Goal: Information Seeking & Learning: Understand process/instructions

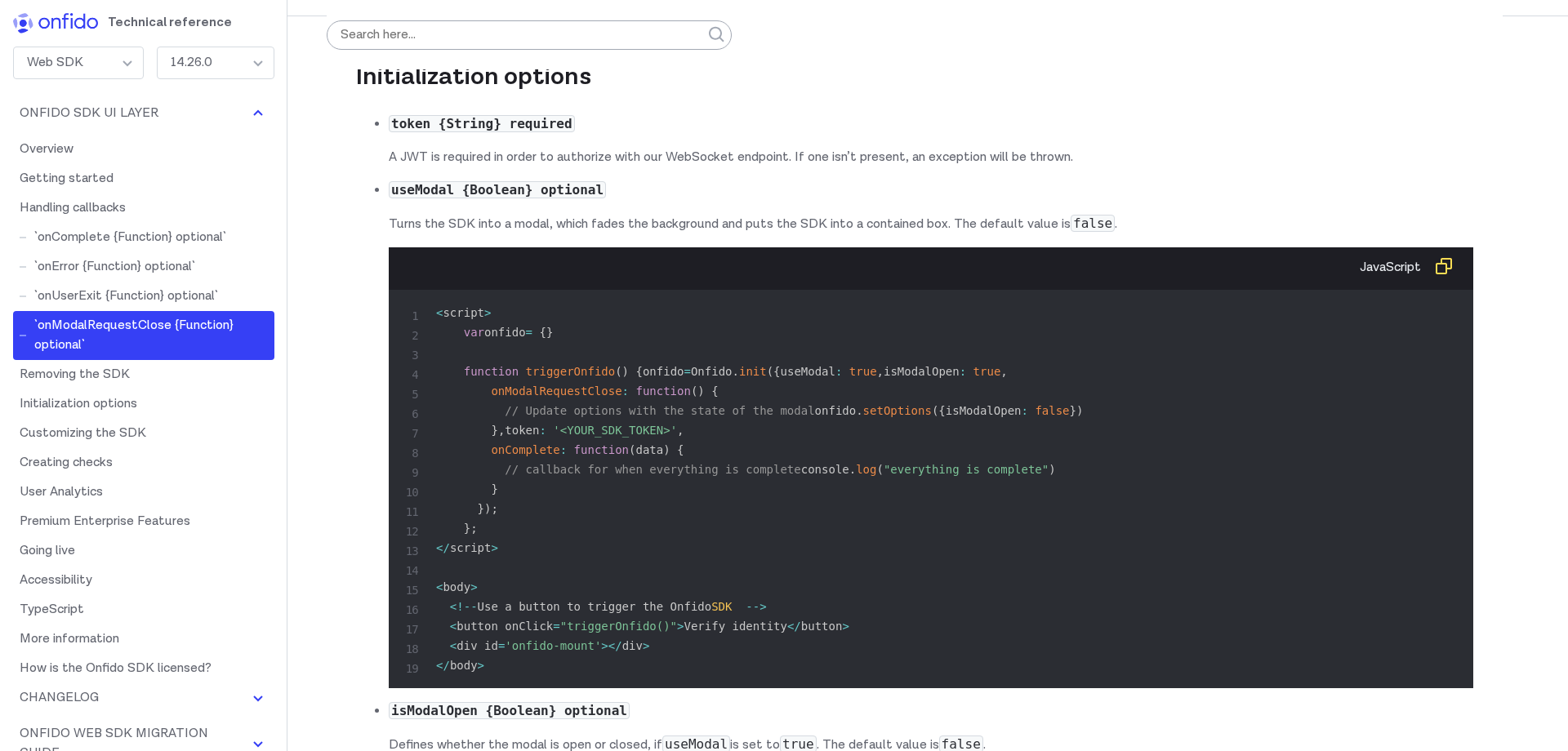
scroll to position [7884, 0]
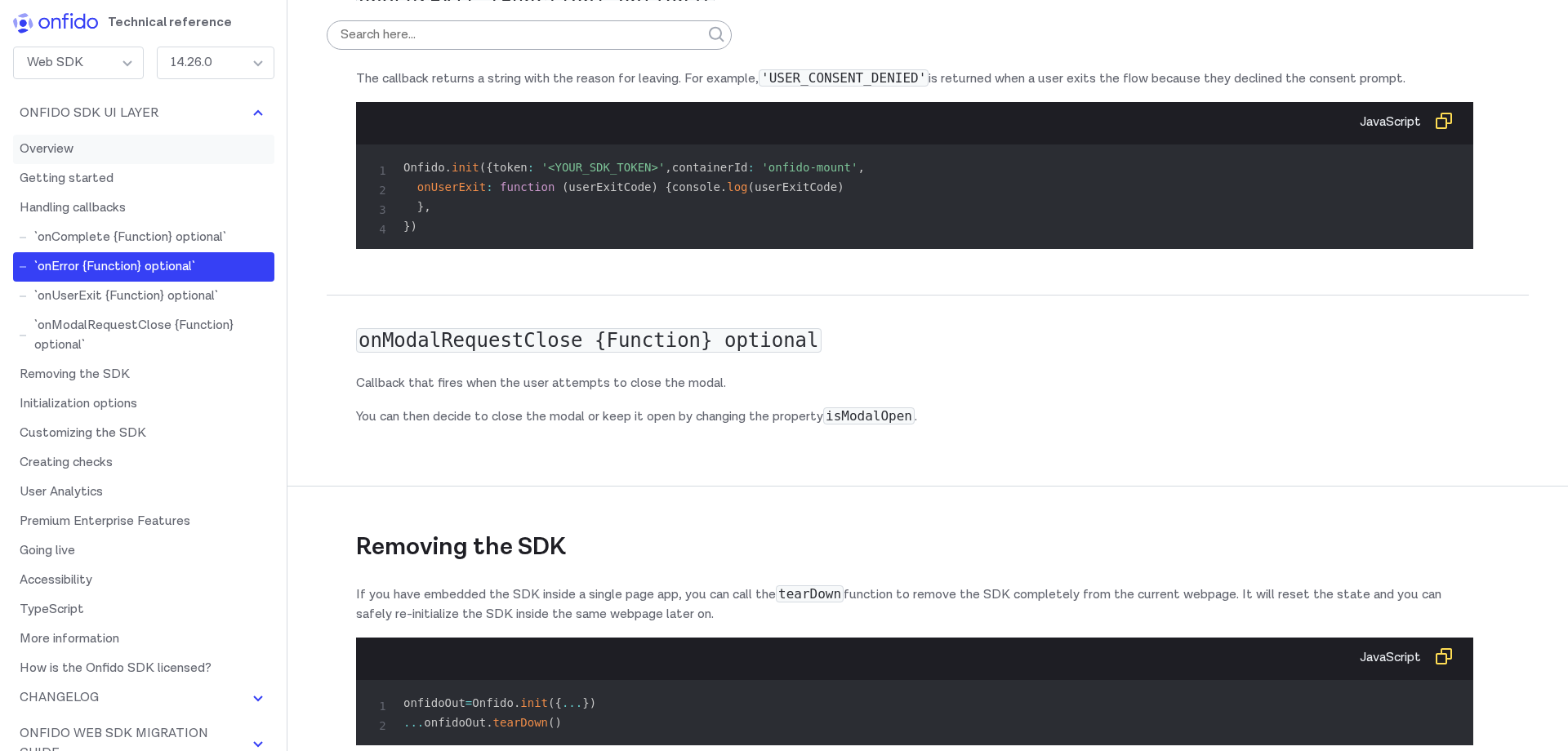
click at [106, 144] on link "Overview" at bounding box center [143, 150] width 262 height 30
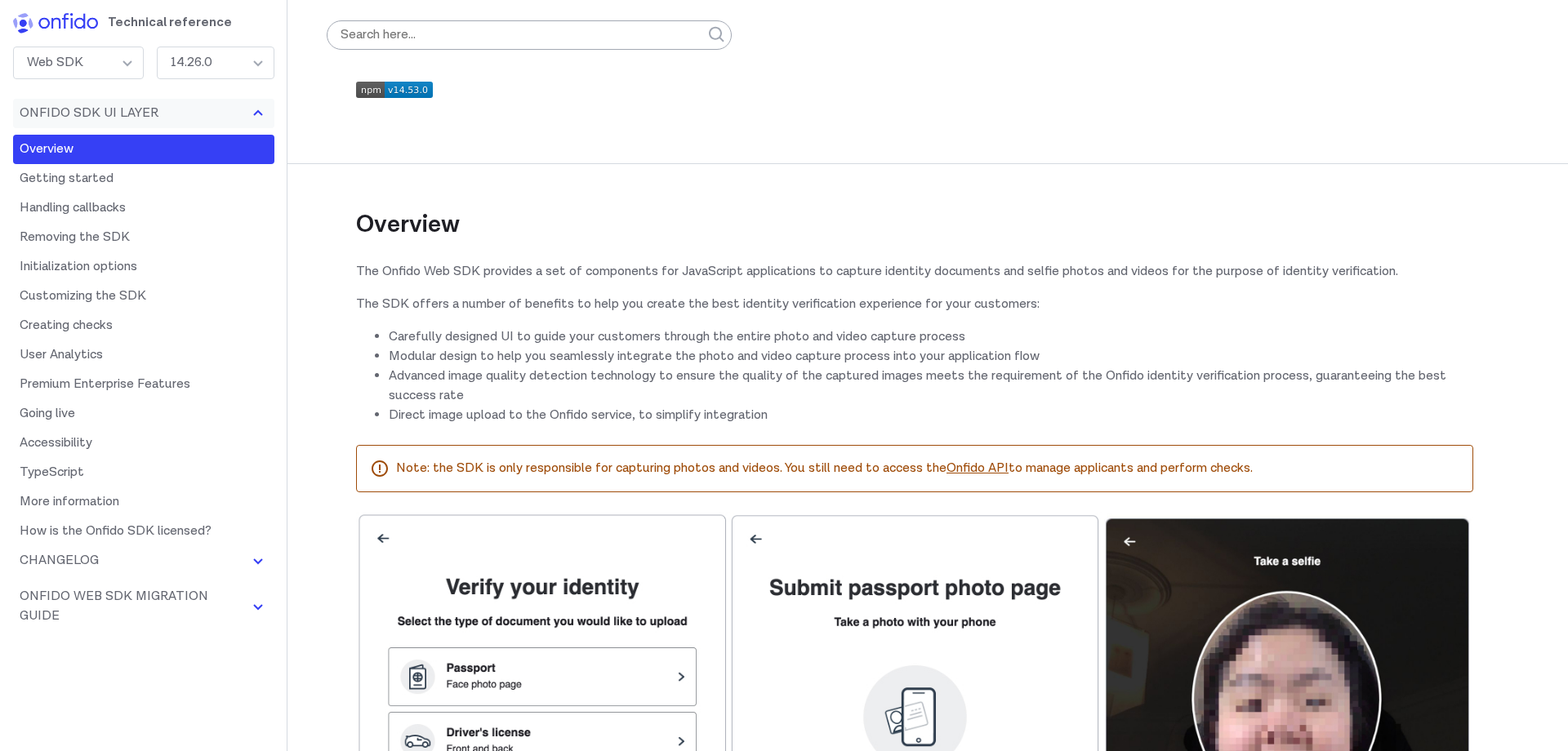
click at [95, 109] on button "Onfido SDK UI Layer" at bounding box center [143, 114] width 262 height 30
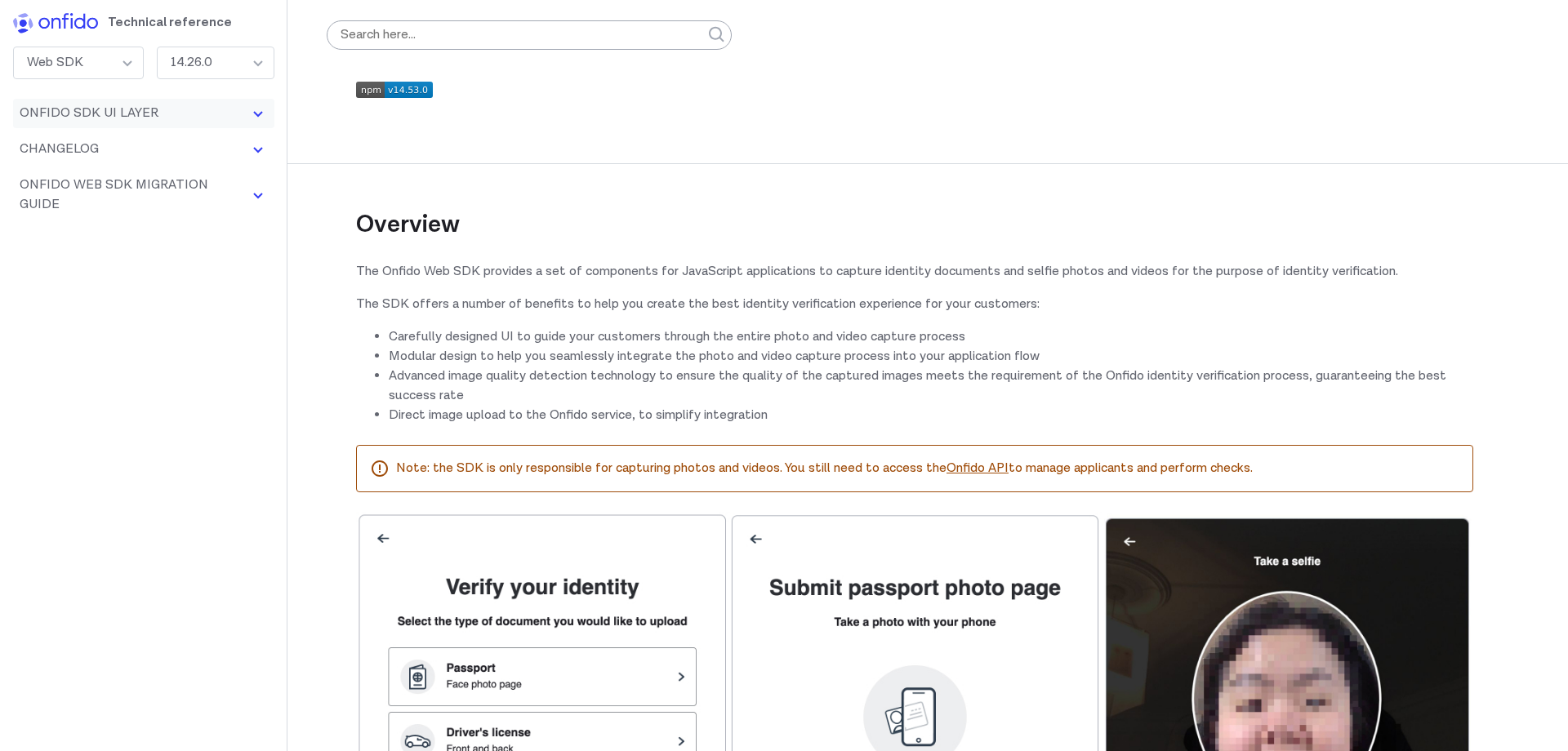
click at [102, 107] on button "Onfido SDK UI Layer" at bounding box center [143, 114] width 262 height 30
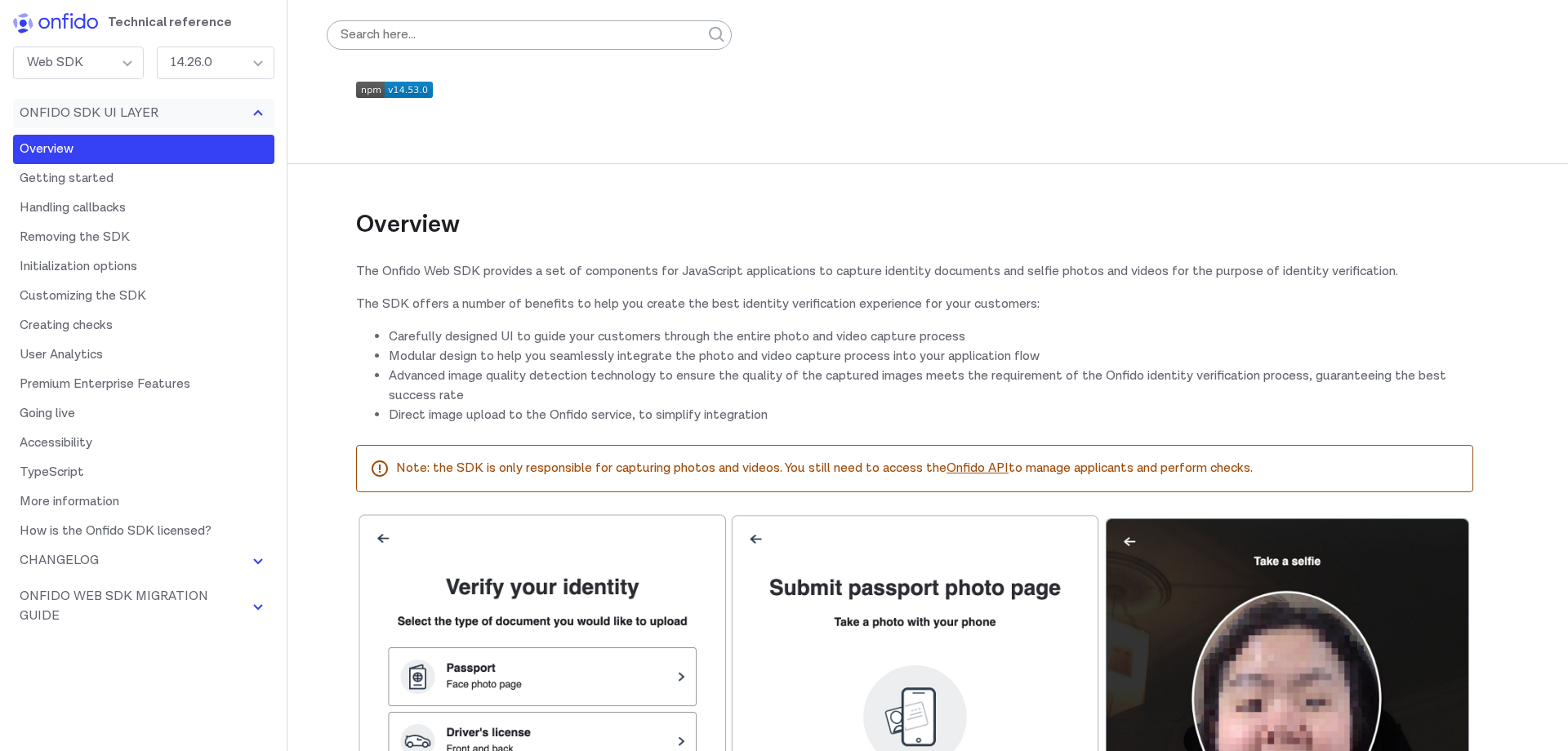
click at [105, 108] on button "Onfido SDK UI Layer" at bounding box center [143, 114] width 262 height 30
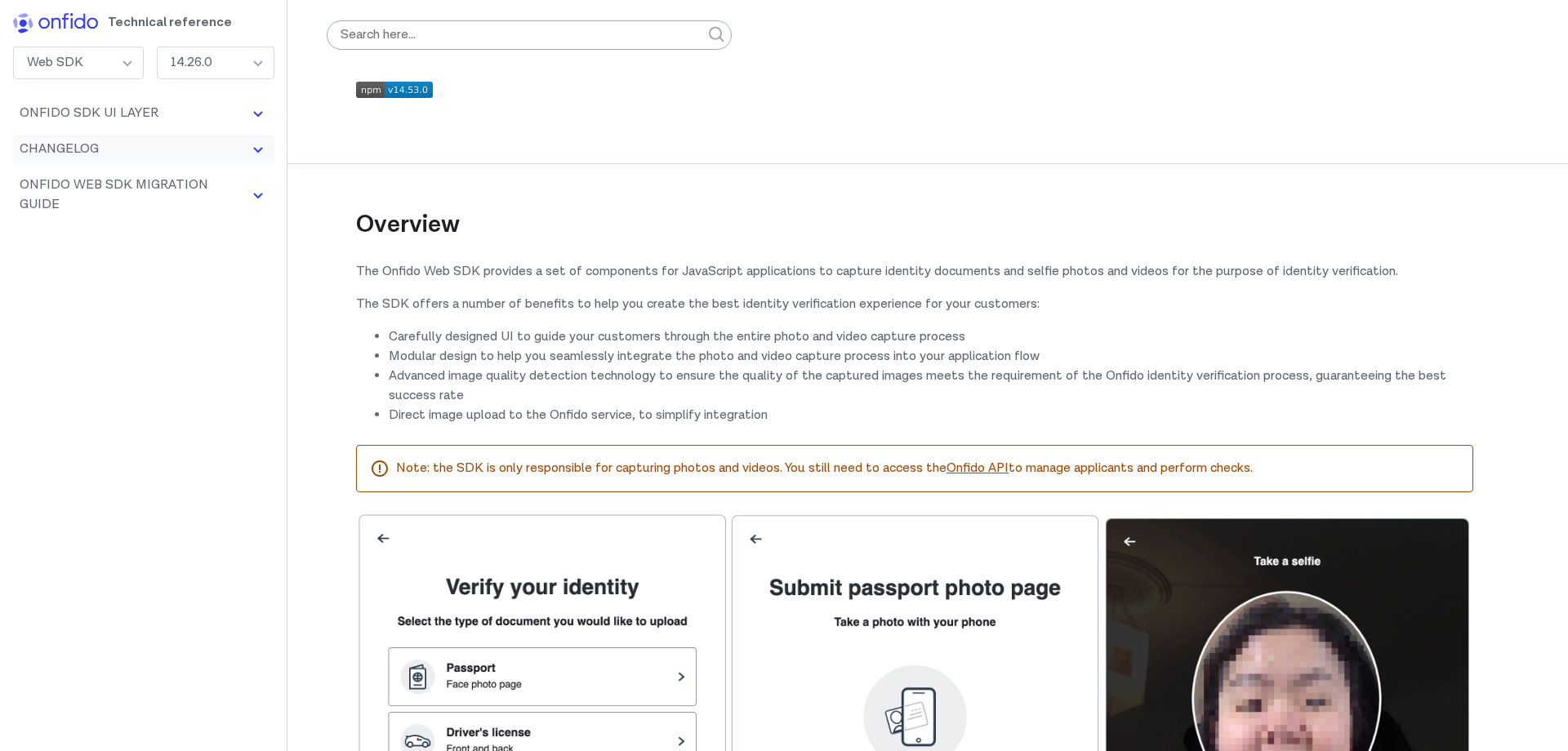
click at [96, 142] on button "Changelog" at bounding box center [143, 150] width 262 height 30
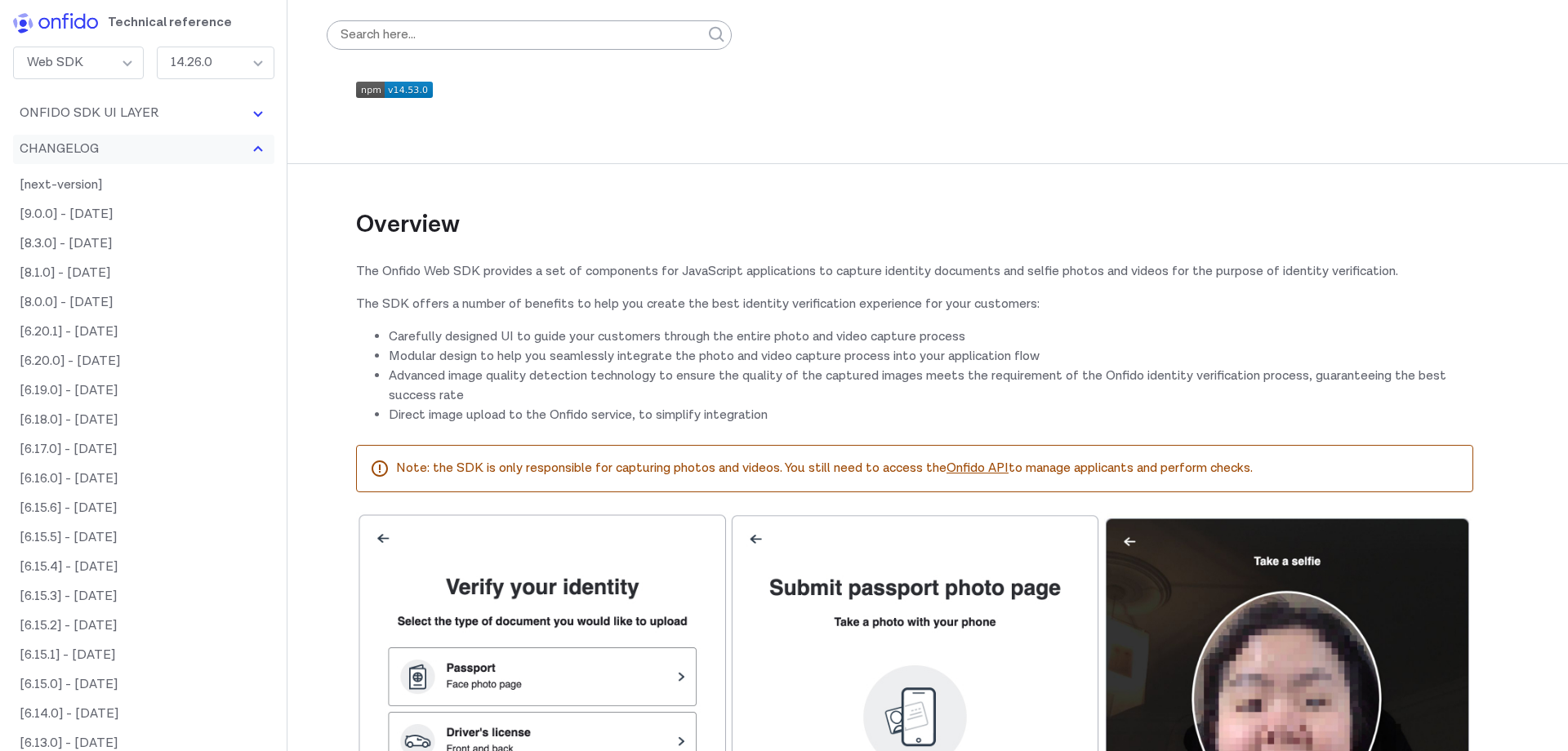
click at [96, 142] on button "Changelog" at bounding box center [143, 150] width 262 height 30
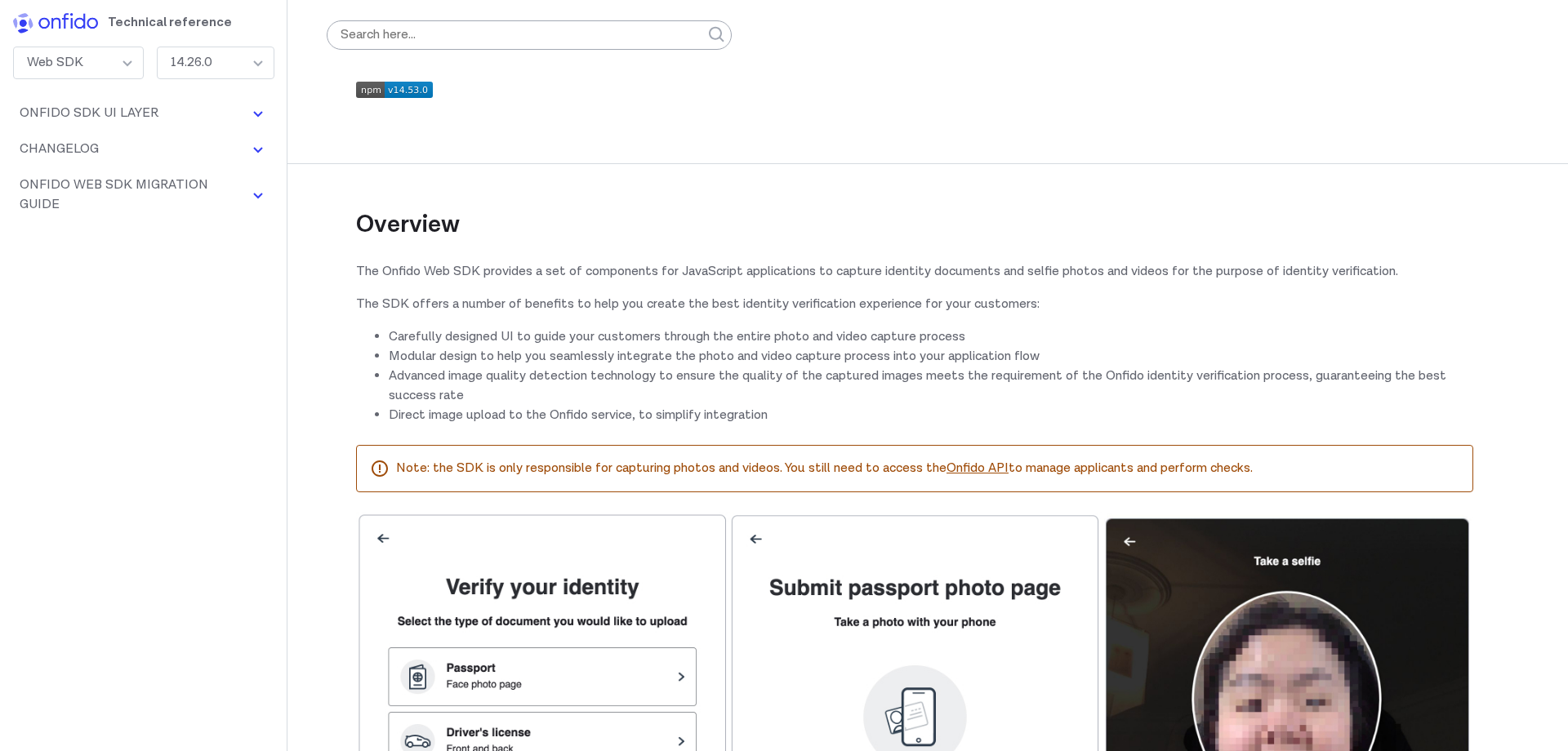
click at [104, 203] on li "Onfido Web SDK Migration Guide `8.2.0` -> `9.0.0` Added strings `8.1.1` -> `8.2…" at bounding box center [143, 198] width 262 height 56
click at [115, 185] on button "Onfido Web SDK Migration Guide" at bounding box center [143, 194] width 262 height 49
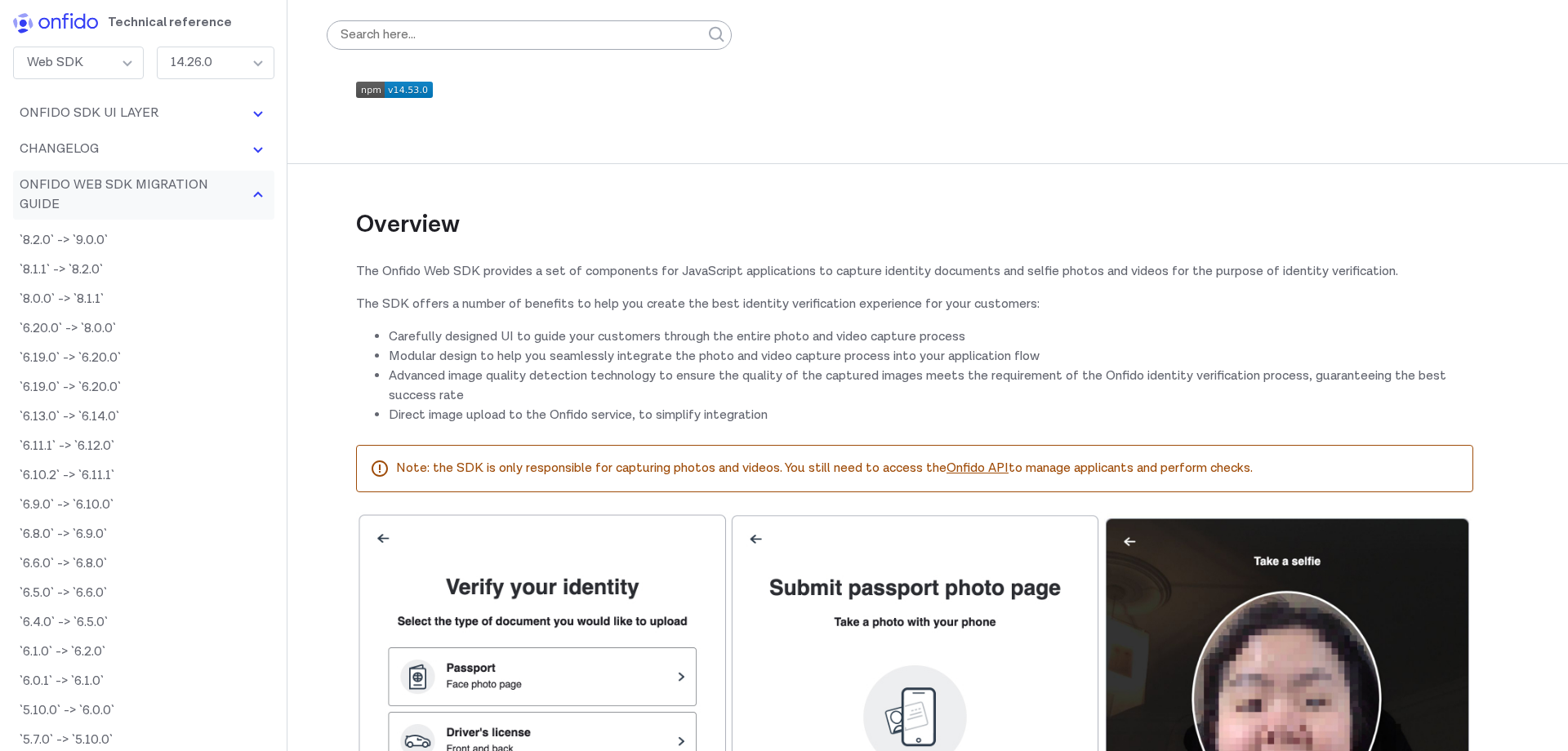
click at [116, 184] on button "Onfido Web SDK Migration Guide" at bounding box center [143, 194] width 262 height 49
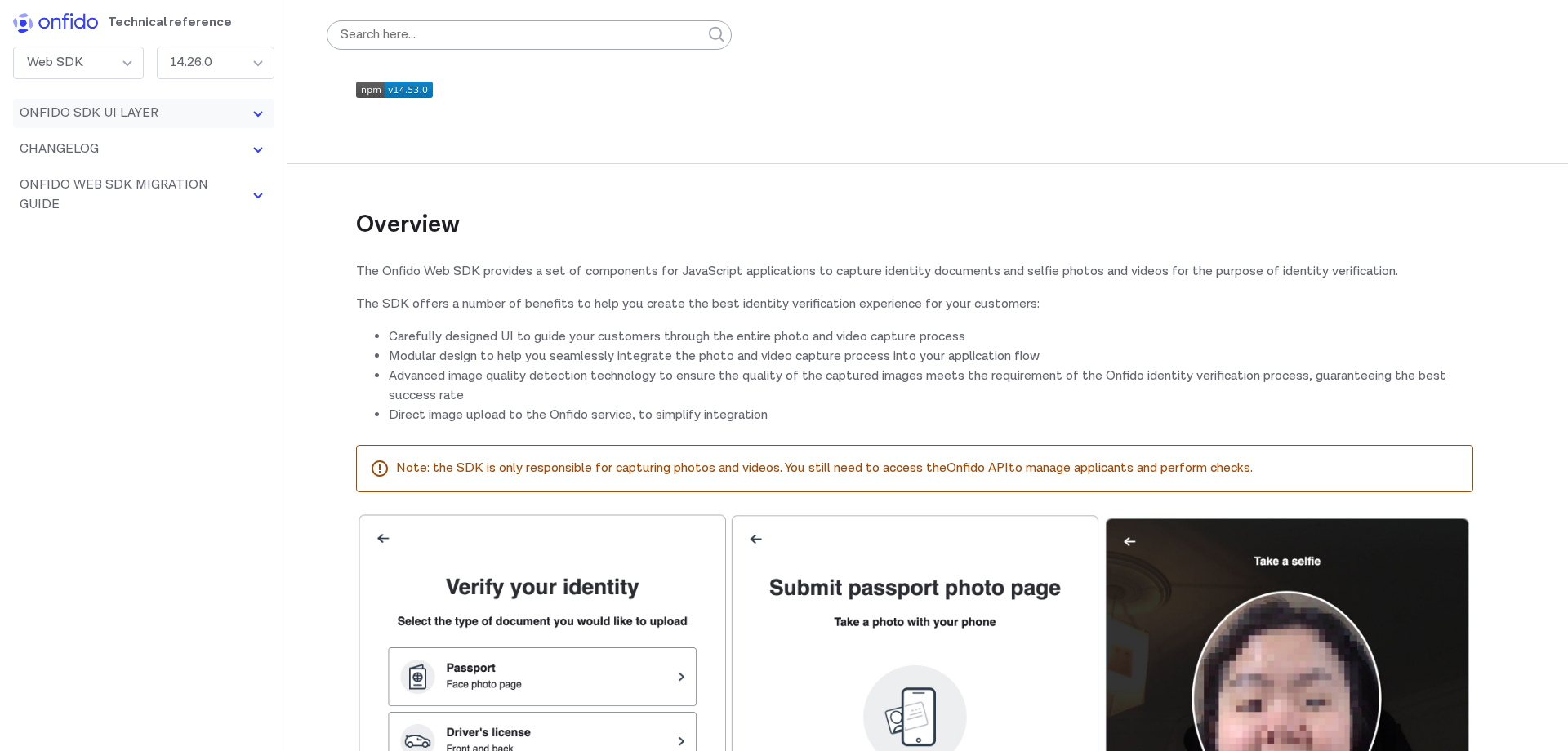
drag, startPoint x: 138, startPoint y: 122, endPoint x: 149, endPoint y: 123, distance: 11.0
click at [149, 123] on button "Onfido SDK UI Layer" at bounding box center [143, 114] width 262 height 30
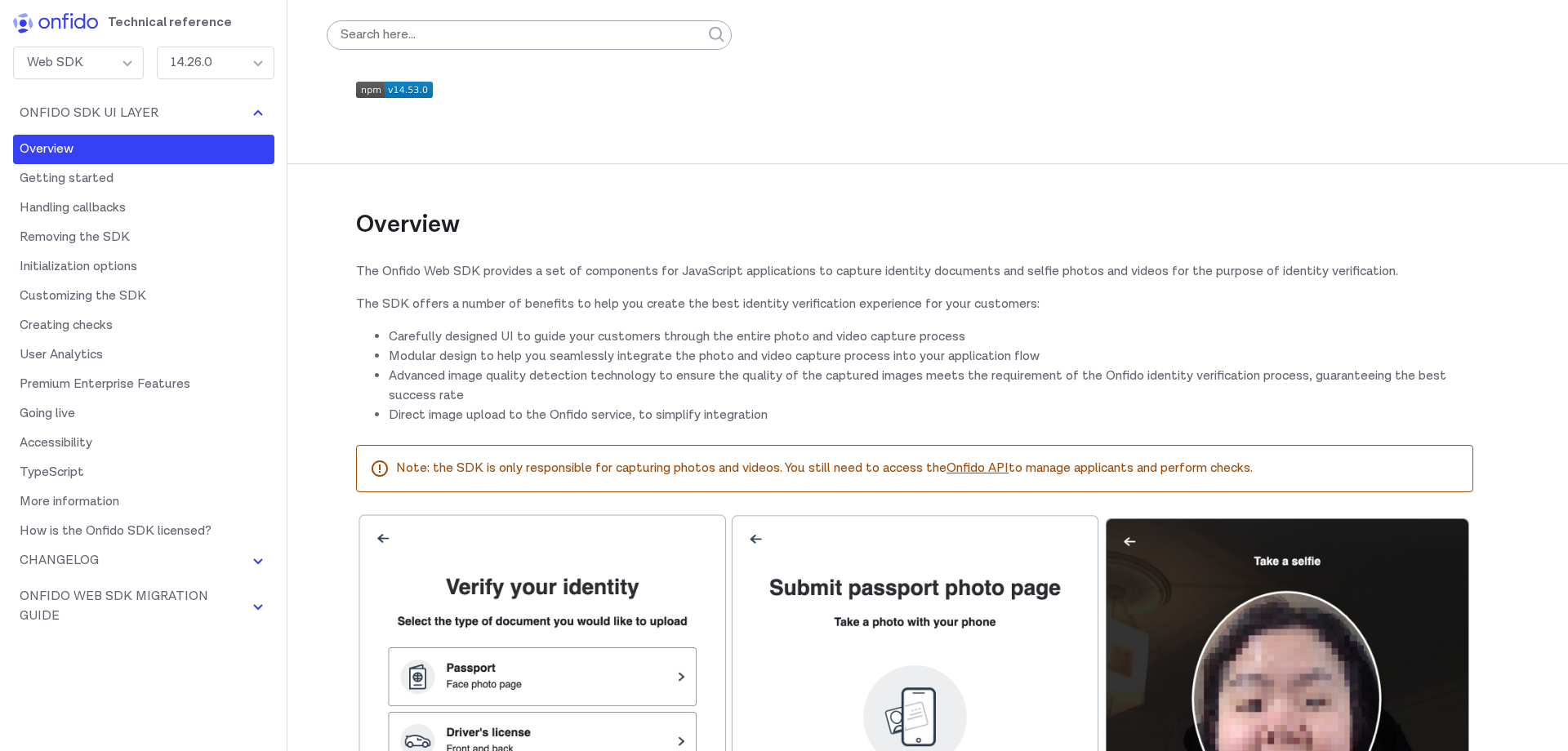
click at [180, 162] on link "Overview" at bounding box center [143, 150] width 262 height 30
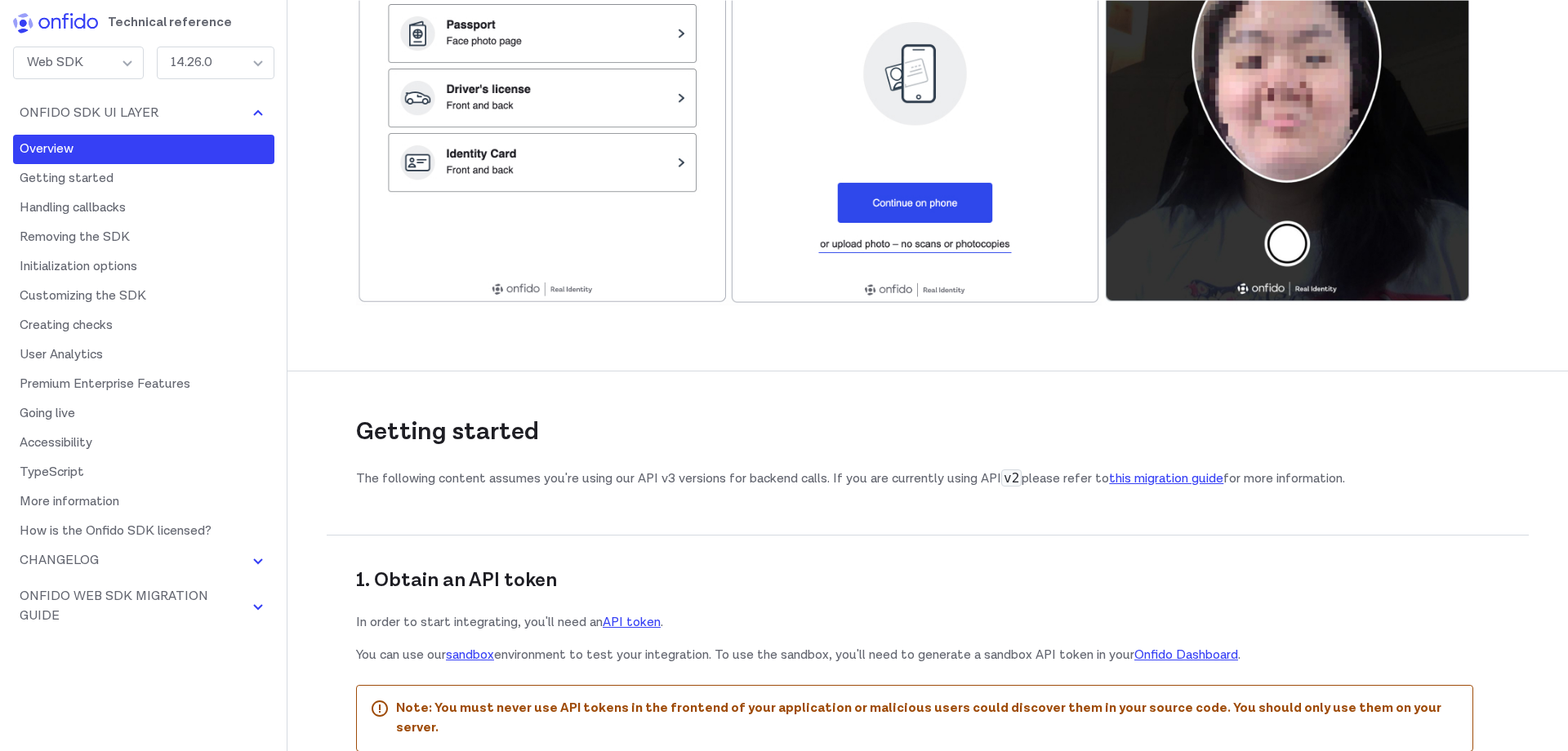
scroll to position [756, 0]
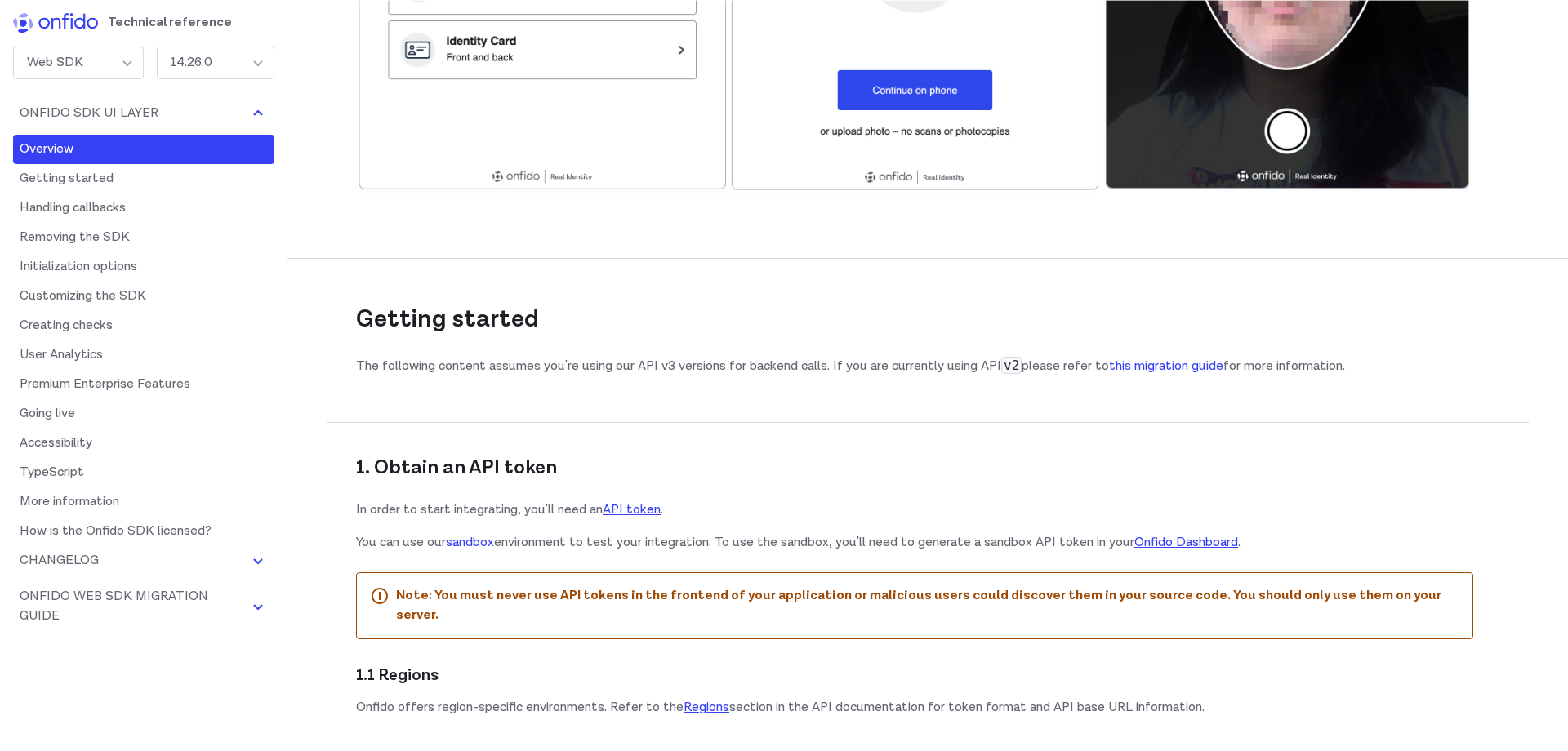
click at [471, 550] on link "sandbox" at bounding box center [470, 543] width 48 height 17
